Goal: Communication & Community: Answer question/provide support

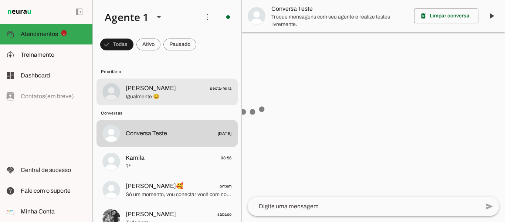
click at [132, 87] on span "[PERSON_NAME]" at bounding box center [151, 88] width 50 height 9
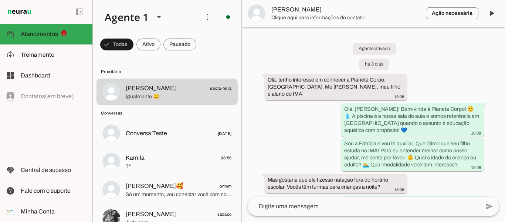
scroll to position [1083, 0]
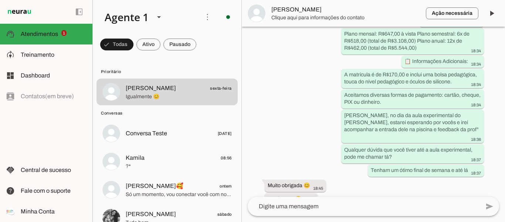
click at [492, 12] on span at bounding box center [492, 13] width 18 height 18
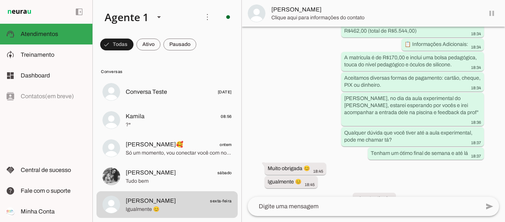
scroll to position [1083, 0]
click at [492, 14] on span at bounding box center [492, 13] width 18 height 18
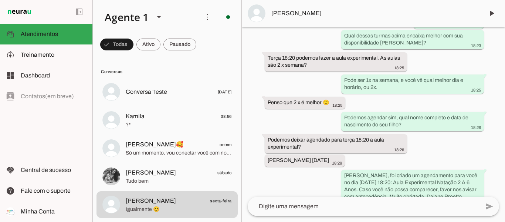
scroll to position [765, 0]
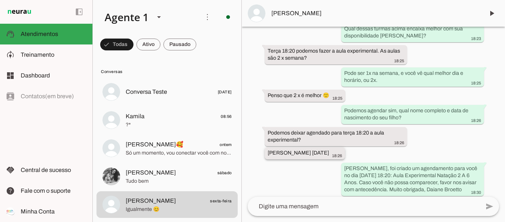
drag, startPoint x: 266, startPoint y: 145, endPoint x: 347, endPoint y: 144, distance: 80.3
click at [345, 147] on whatsapp-message-bubble "[PERSON_NAME] [DATE] 18:26" at bounding box center [305, 153] width 80 height 12
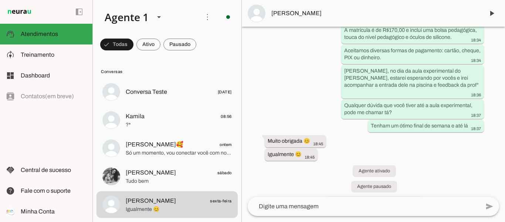
scroll to position [1114, 0]
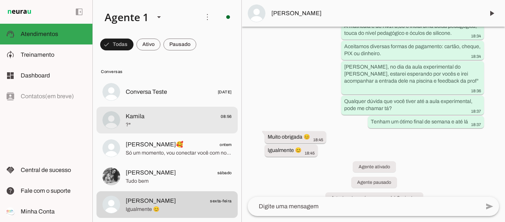
click at [183, 129] on div at bounding box center [179, 120] width 106 height 18
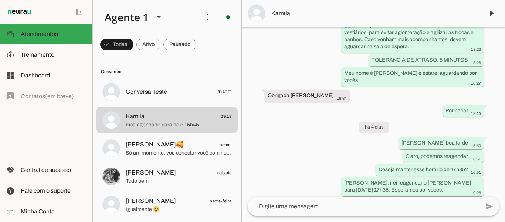
scroll to position [1184, 0]
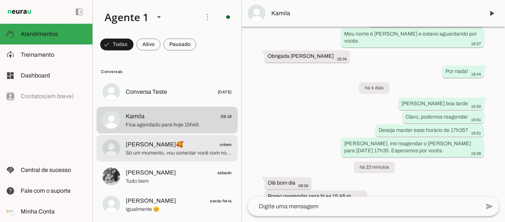
click at [167, 151] on span "Só um momento, vou conectar você com nossa equipe para que possam te informar s…" at bounding box center [179, 152] width 106 height 7
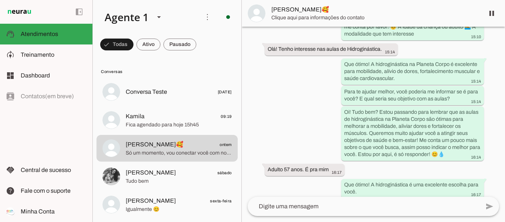
scroll to position [11, 0]
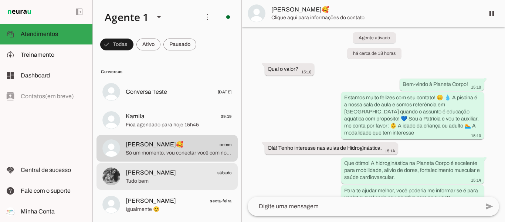
click at [151, 182] on span "Tudo bem" at bounding box center [179, 180] width 106 height 7
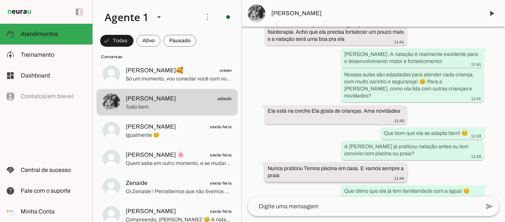
scroll to position [420, 0]
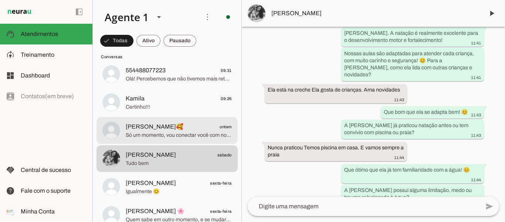
click at [172, 129] on span "[PERSON_NAME]🥰 ontem" at bounding box center [179, 126] width 106 height 9
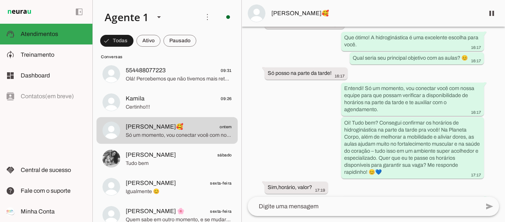
scroll to position [233, 0]
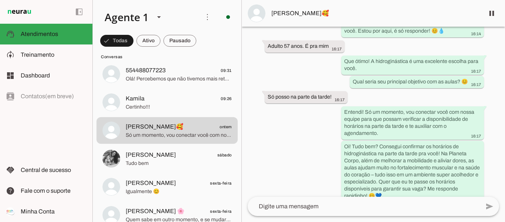
click at [332, 205] on textarea at bounding box center [364, 206] width 232 height 9
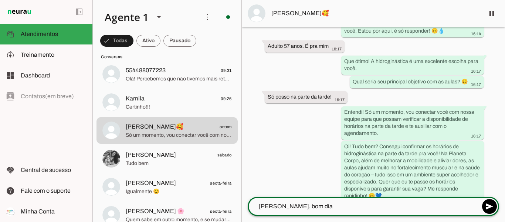
type textarea "[PERSON_NAME], bom dia!"
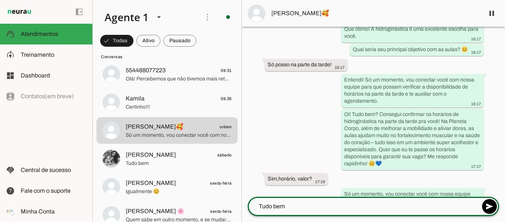
type textarea "Tudo bem?"
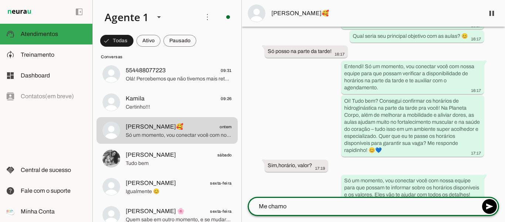
type textarea "Me chamo"
type md-outlined-text-field "Me chamo"
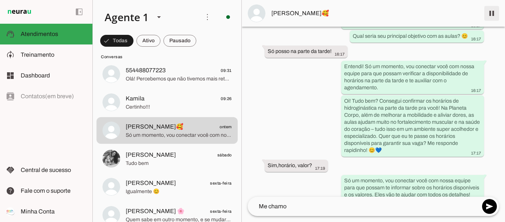
click at [487, 10] on span at bounding box center [492, 13] width 18 height 18
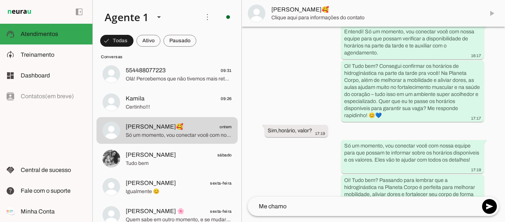
click at [297, 208] on textarea "Me chamo" at bounding box center [364, 206] width 232 height 9
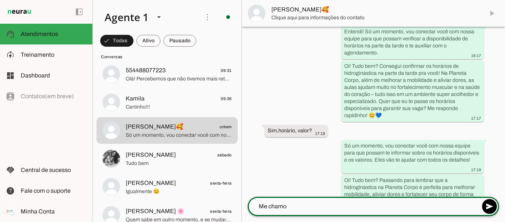
scroll to position [330, 0]
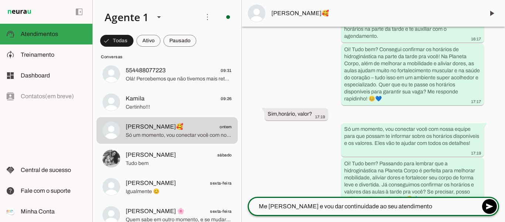
type textarea "Me [PERSON_NAME] e vou dar continuidade ao seu atendimento"
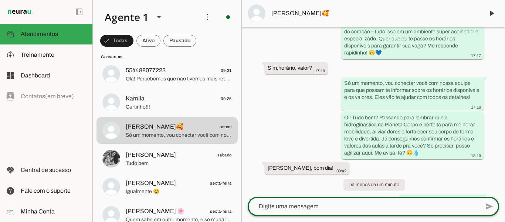
scroll to position [389, 0]
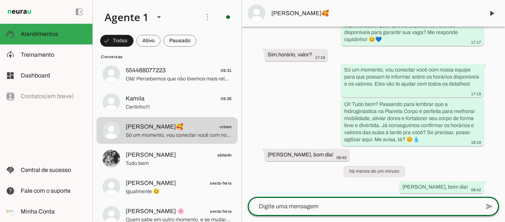
click at [311, 206] on textarea at bounding box center [364, 206] width 232 height 9
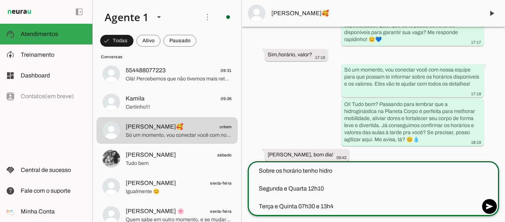
type textarea "Sobre os horário tenho hidro Segunda e Quarta 12h10 Terça e Quinta 07h30 e 13h40"
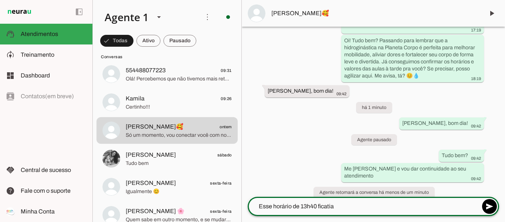
scroll to position [430, 0]
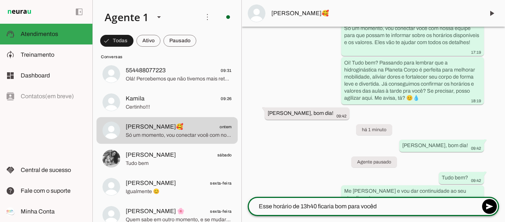
type textarea "Esse horário de 13h40 ficaria bom para você"
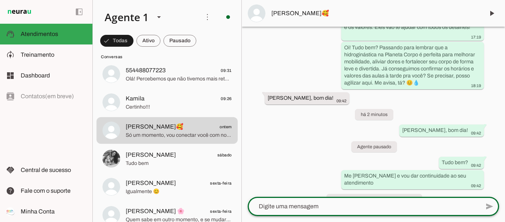
type textarea "?"
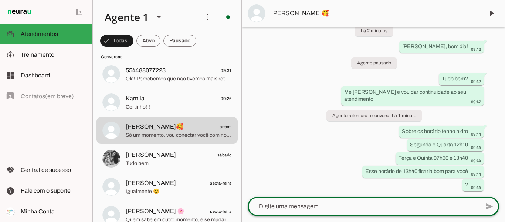
scroll to position [529, 0]
